Goal: Use online tool/utility: Utilize a website feature to perform a specific function

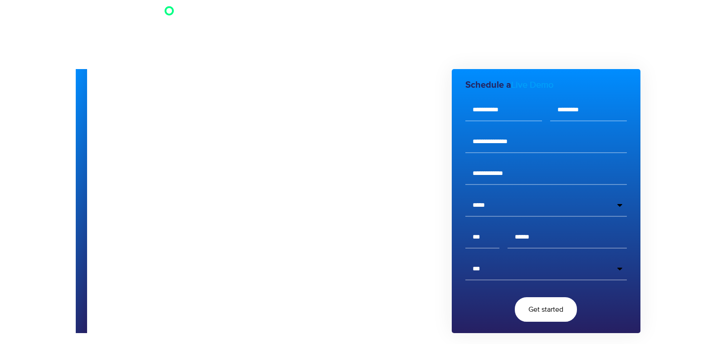
select select "*****"
click at [390, 220] on div "See how it works" at bounding box center [269, 208] width 365 height 25
click at [528, 239] on input "tel" at bounding box center [567, 237] width 119 height 23
click at [369, 208] on div "See how it works" at bounding box center [269, 208] width 365 height 25
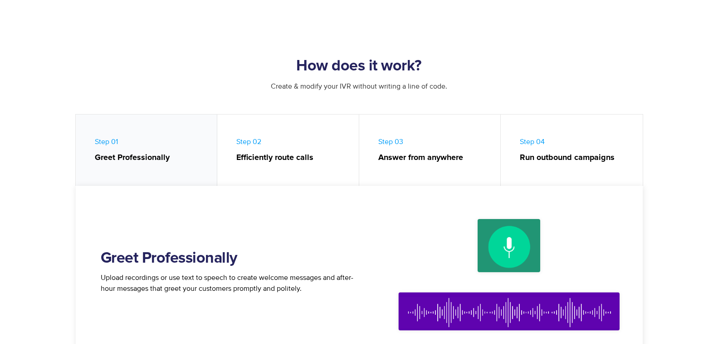
scroll to position [511, 0]
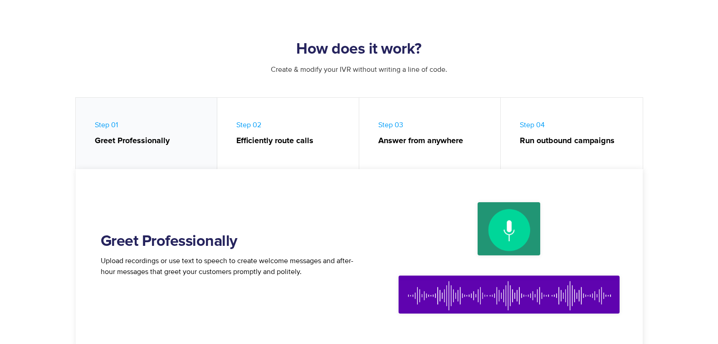
click at [512, 217] on img at bounding box center [509, 258] width 245 height 150
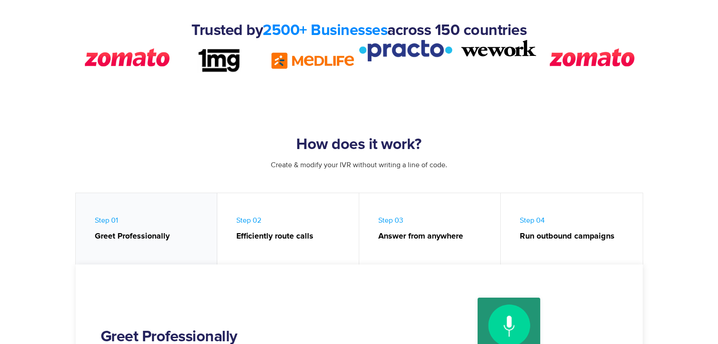
scroll to position [422, 0]
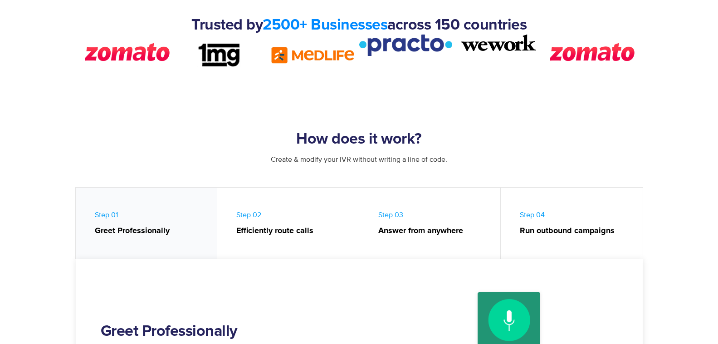
click at [569, 229] on strong "Run outbound campaigns" at bounding box center [577, 231] width 114 height 12
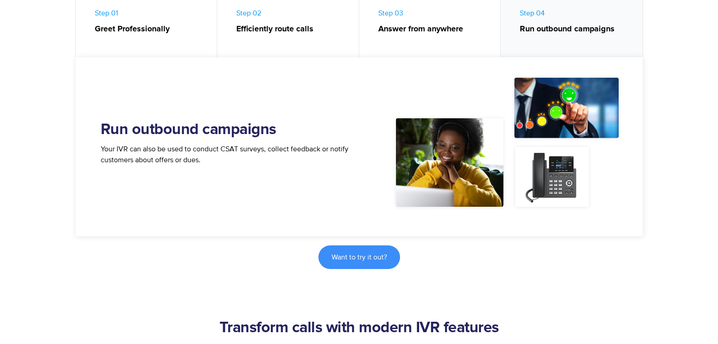
scroll to position [634, 0]
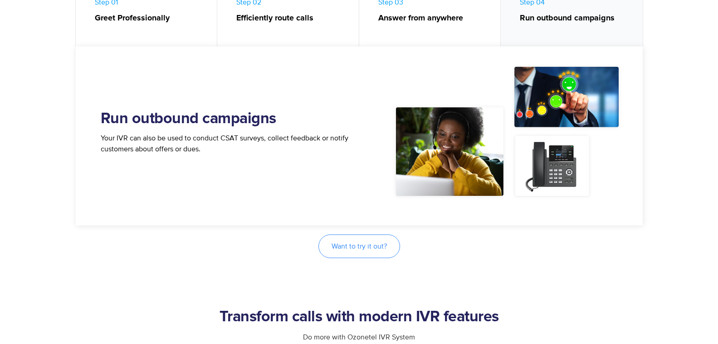
click at [382, 241] on link "Want to try it out?" at bounding box center [360, 246] width 82 height 24
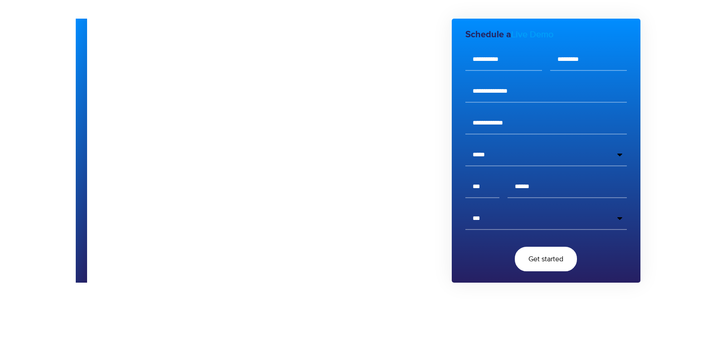
scroll to position [33, 0]
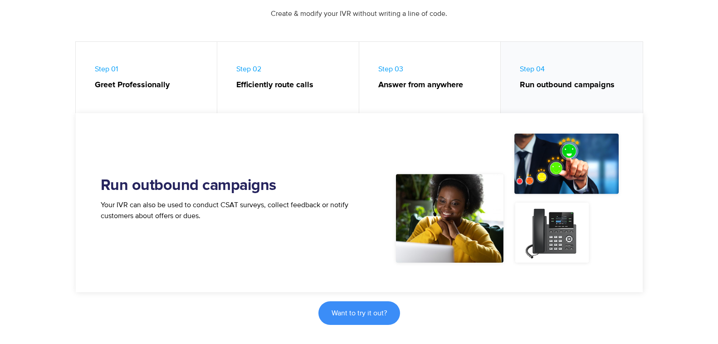
scroll to position [634, 0]
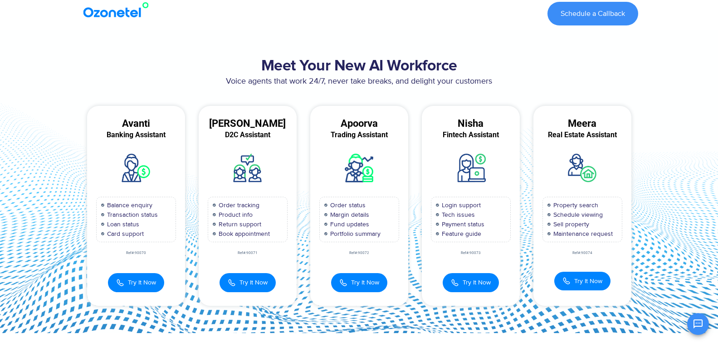
click at [152, 282] on span "Try It Now" at bounding box center [142, 282] width 28 height 10
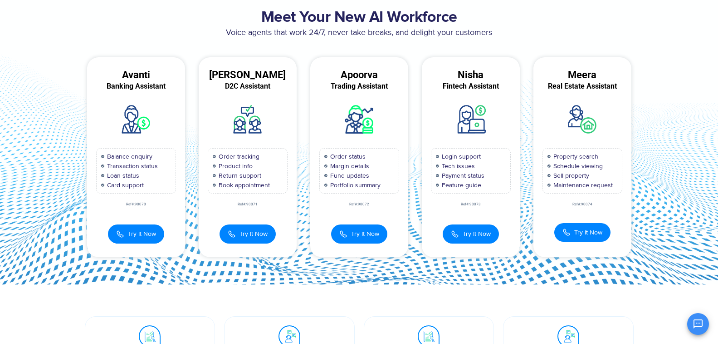
scroll to position [58, 0]
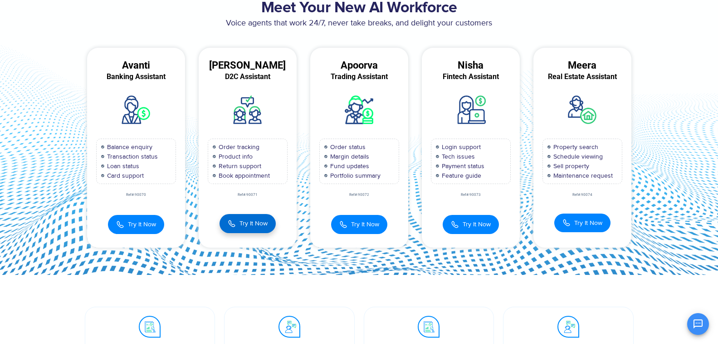
click at [259, 226] on span "Try It Now" at bounding box center [254, 223] width 28 height 10
click at [259, 226] on div "Try It Now D2C Assistant​ Anita 00:00:00 × 1 2 3 4 5 6 7 8" at bounding box center [248, 220] width 98 height 28
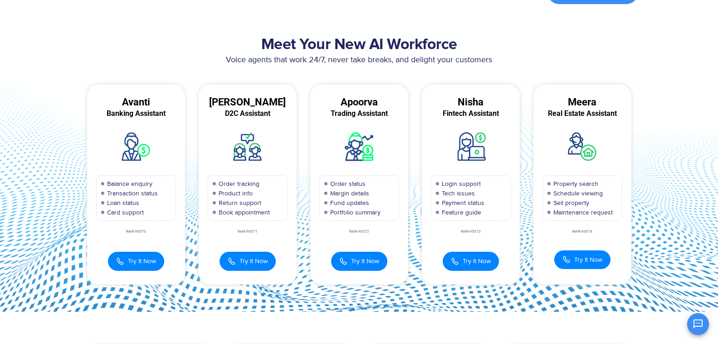
scroll to position [0, 0]
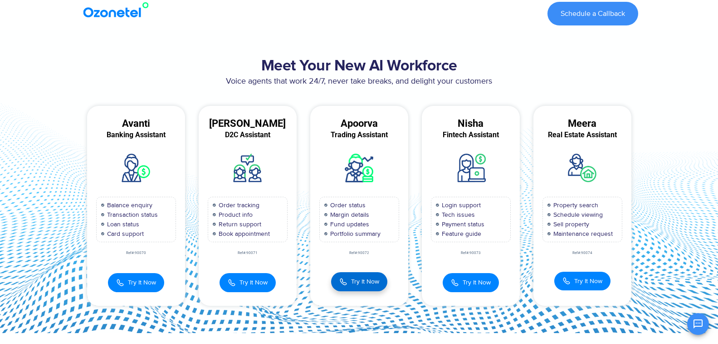
click at [349, 285] on button "Try It Now" at bounding box center [359, 281] width 56 height 19
click at [125, 10] on img at bounding box center [118, 10] width 74 height 16
